Goal: Communication & Community: Answer question/provide support

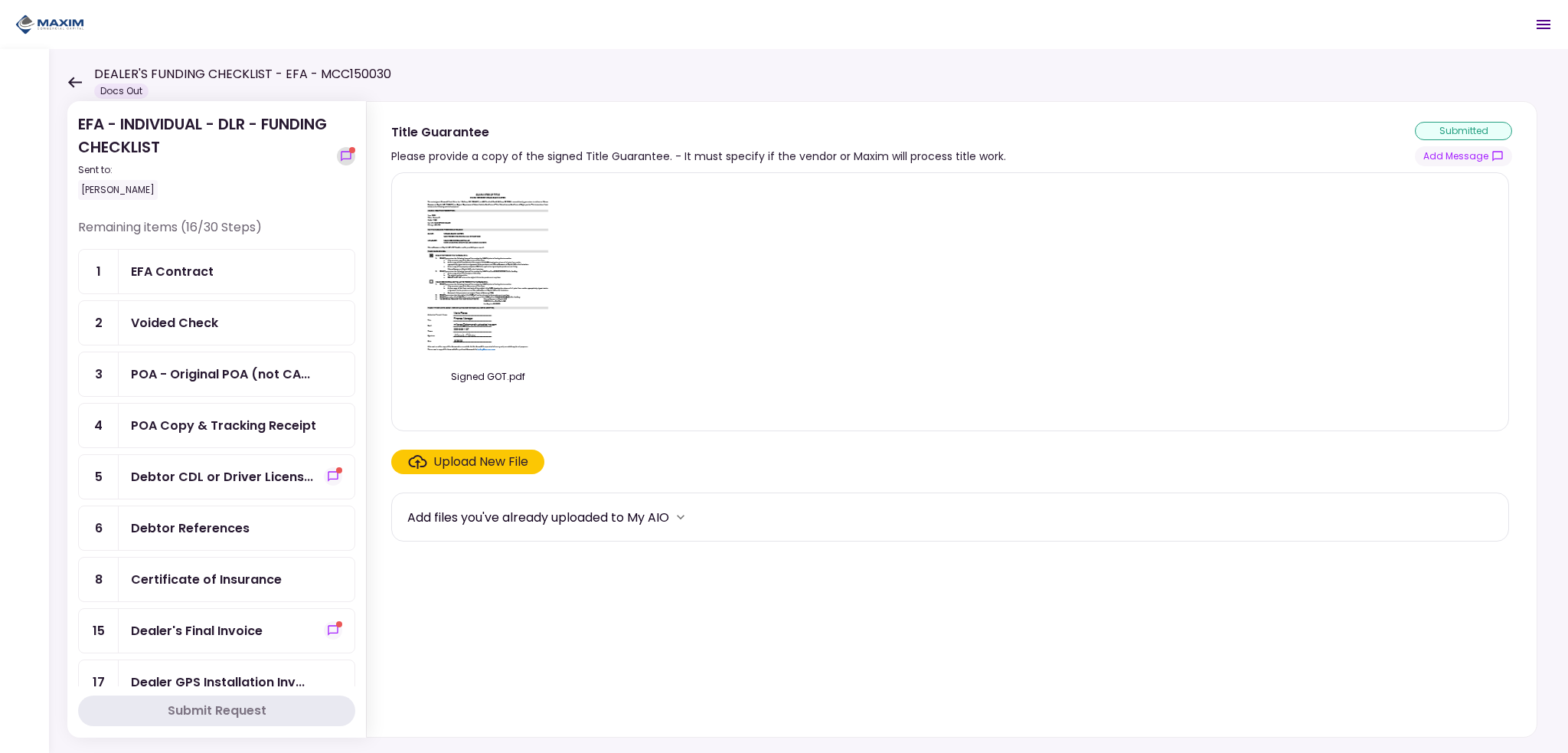
click at [340, 156] on icon "show-messages" at bounding box center [345, 156] width 10 height 10
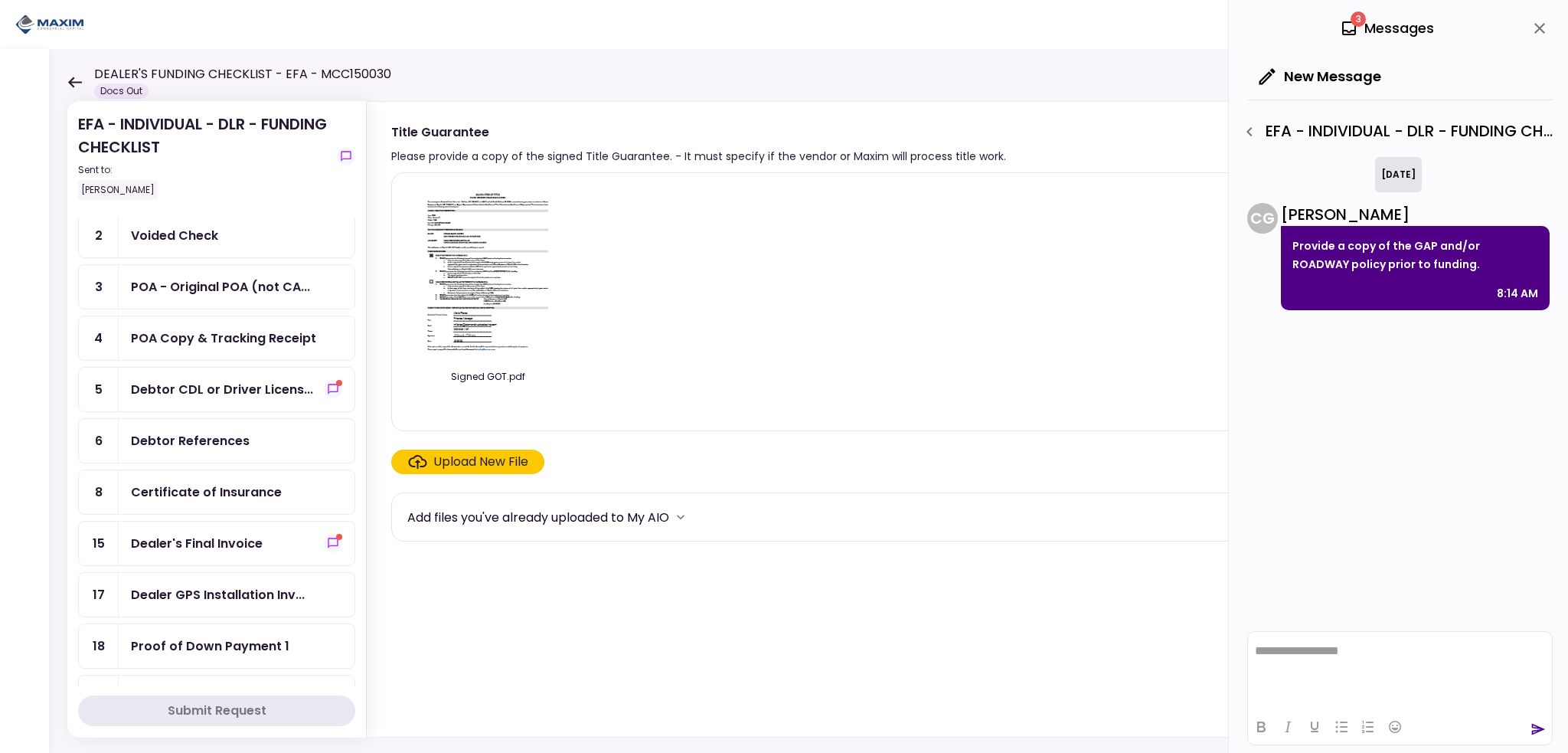
scroll to position [153, 0]
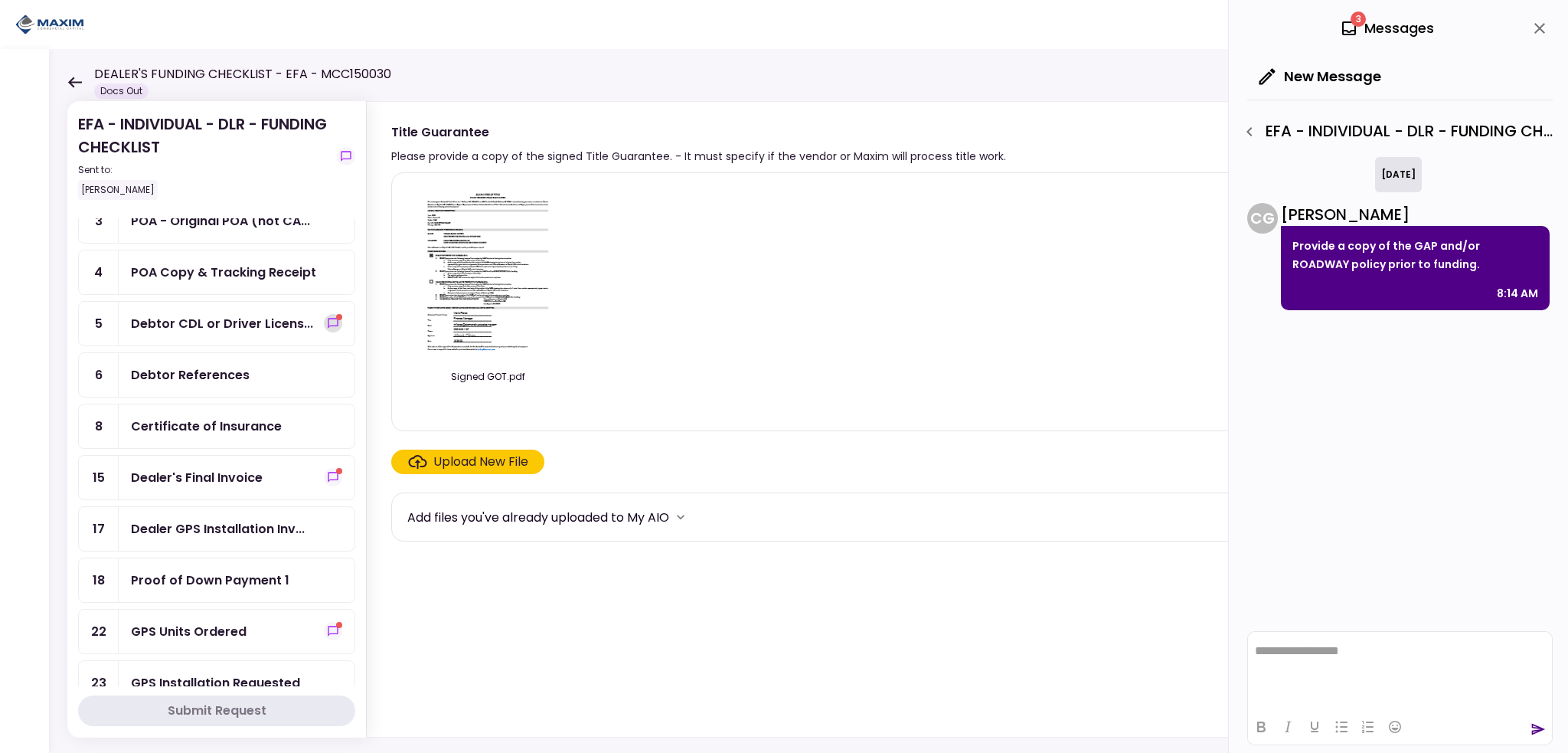
click at [327, 317] on icon "show-messages" at bounding box center [333, 323] width 12 height 12
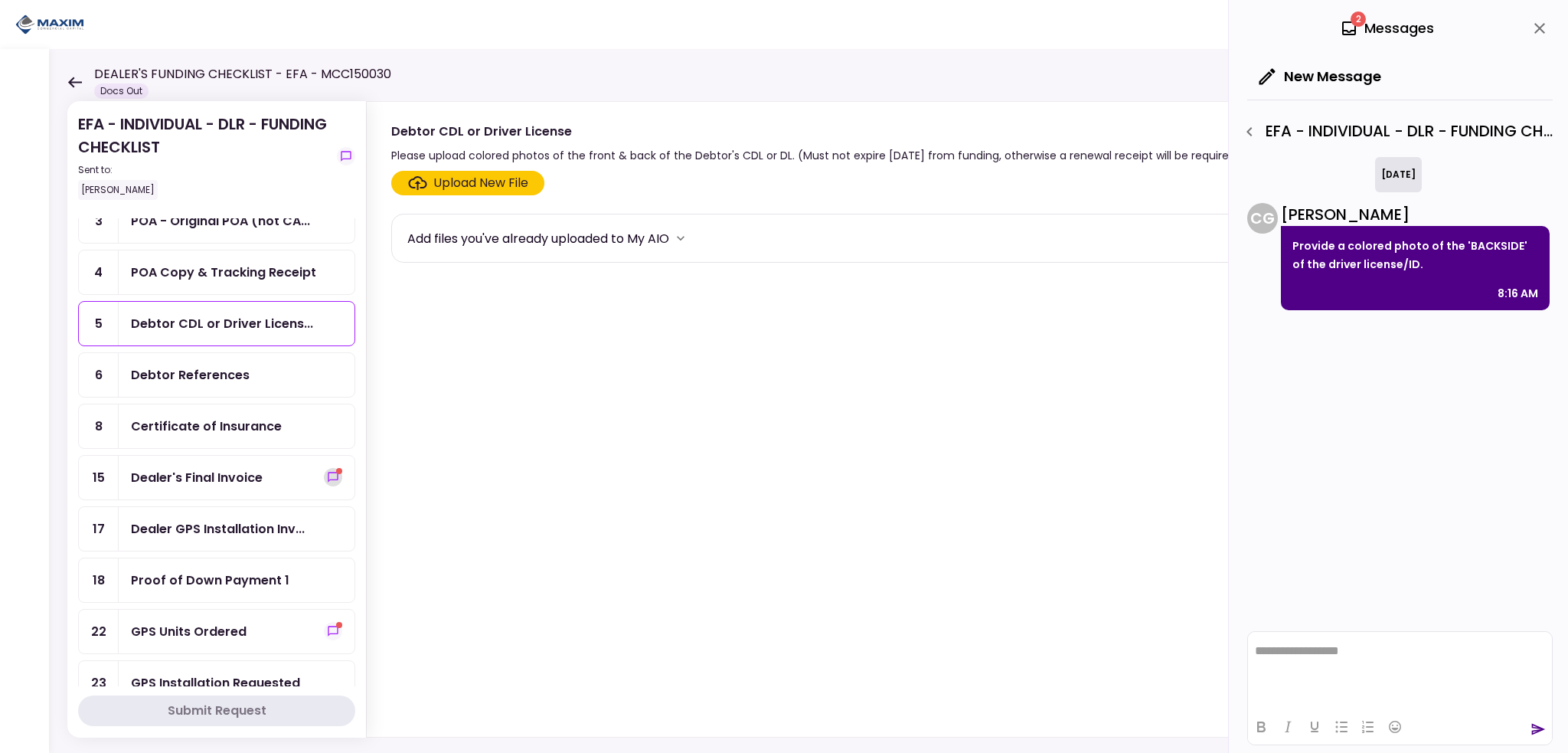
click at [329, 471] on icon "show-messages" at bounding box center [333, 477] width 12 height 12
click at [329, 625] on icon "show-messages" at bounding box center [333, 631] width 12 height 12
click at [1319, 662] on html "**********" at bounding box center [1400, 650] width 304 height 38
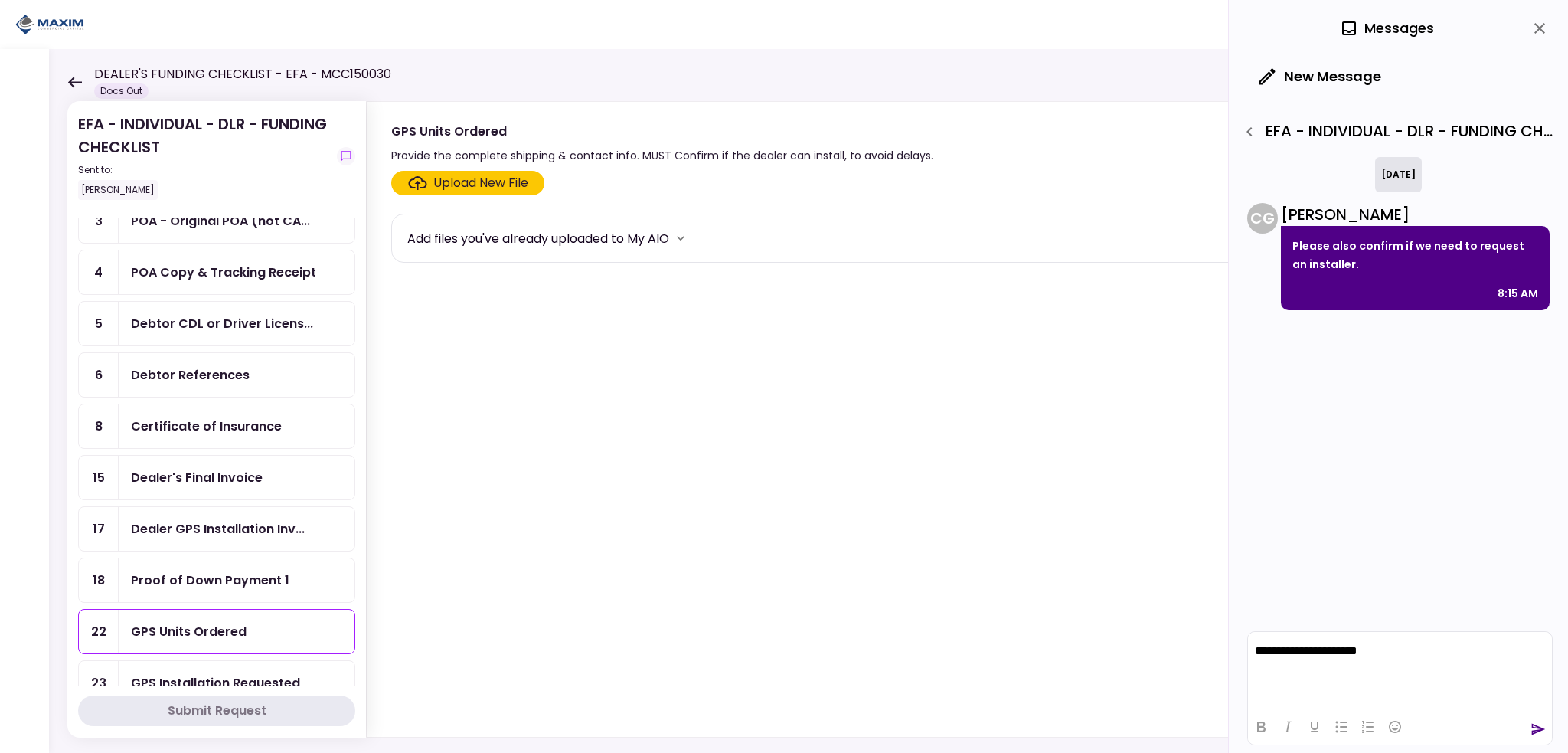
click at [1541, 732] on icon "send" at bounding box center [1537, 728] width 15 height 15
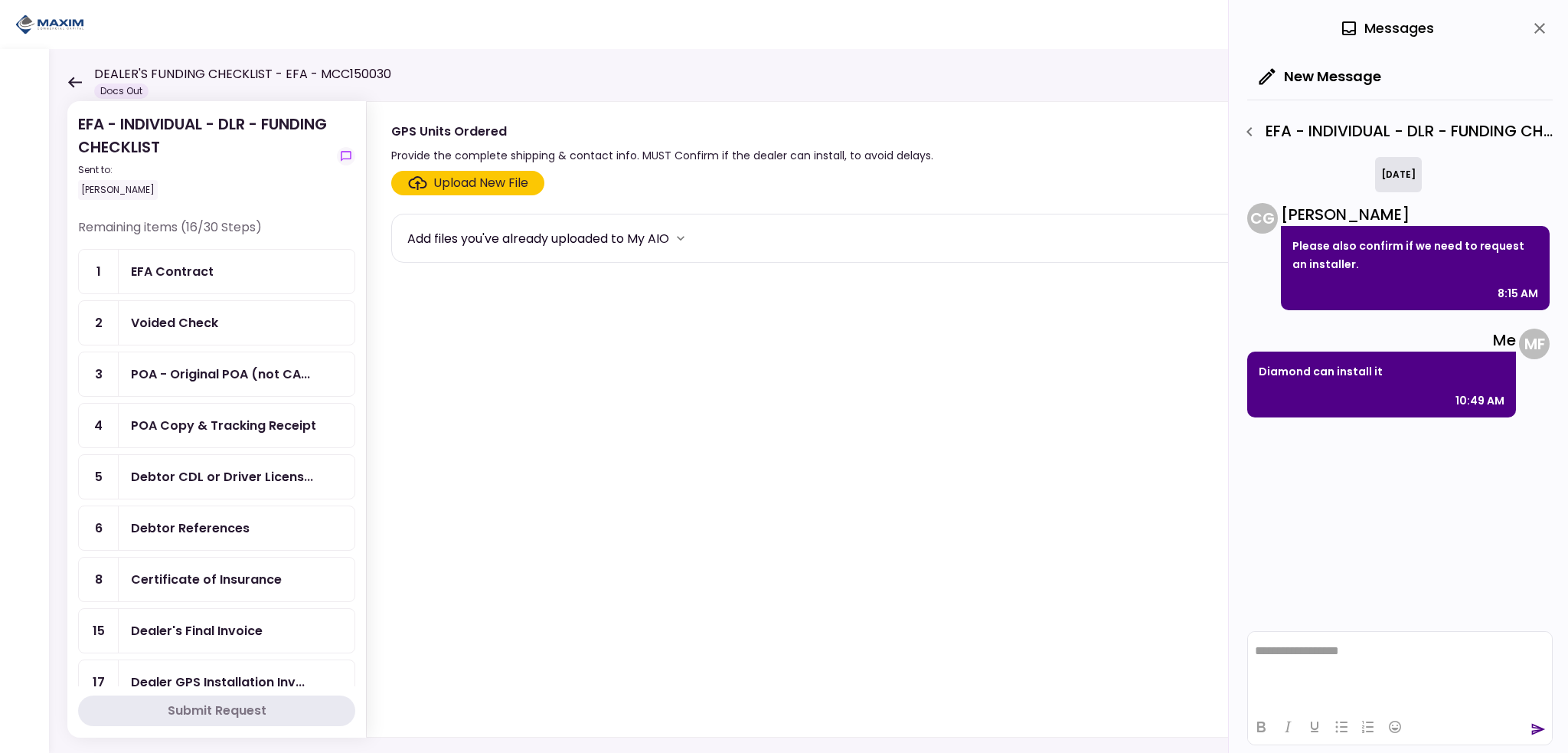
click at [203, 278] on div "EFA Contract" at bounding box center [172, 272] width 82 height 19
click at [182, 321] on div "Voided Check" at bounding box center [174, 323] width 88 height 19
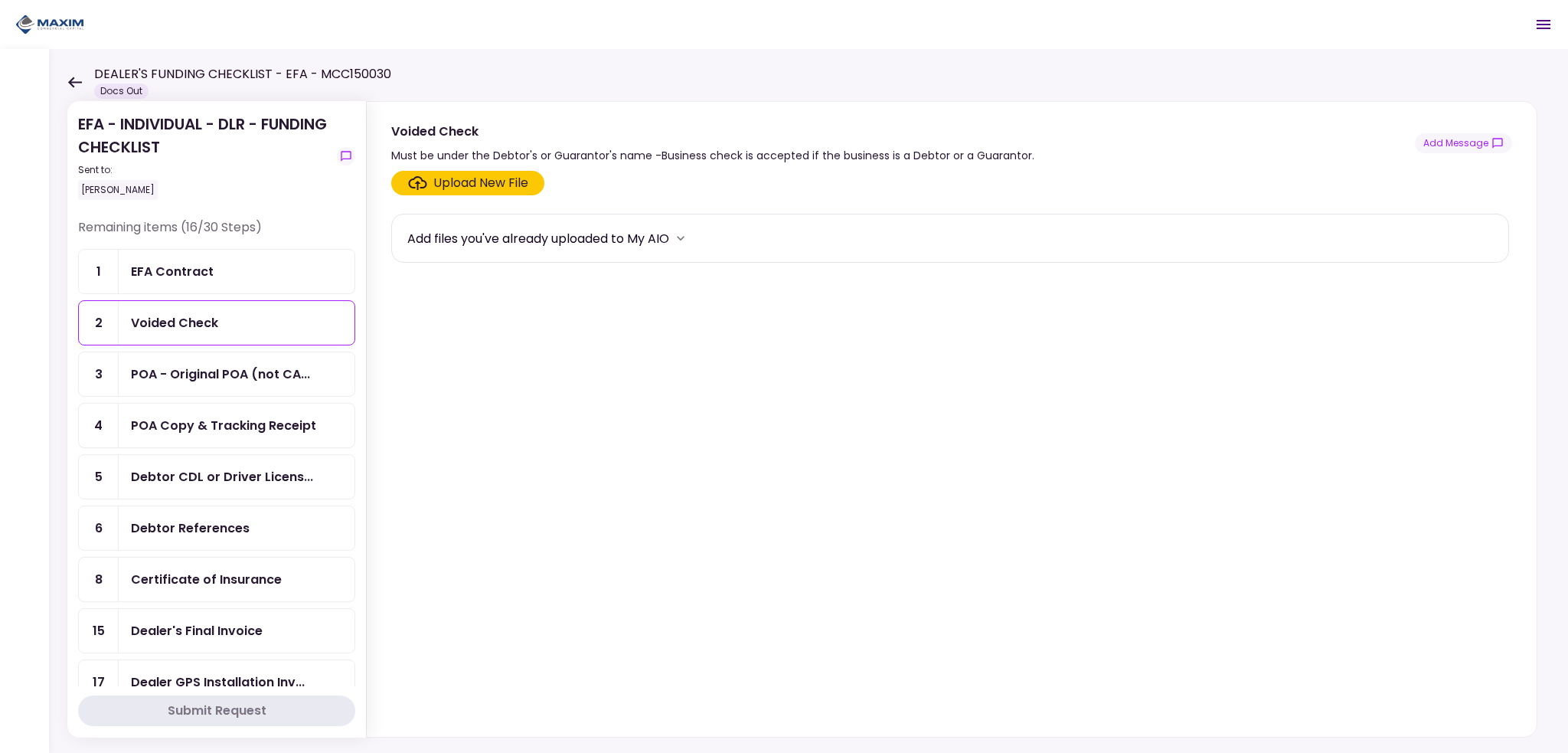
click at [178, 264] on div "EFA Contract" at bounding box center [172, 272] width 82 height 19
